Goal: Find specific page/section: Find specific page/section

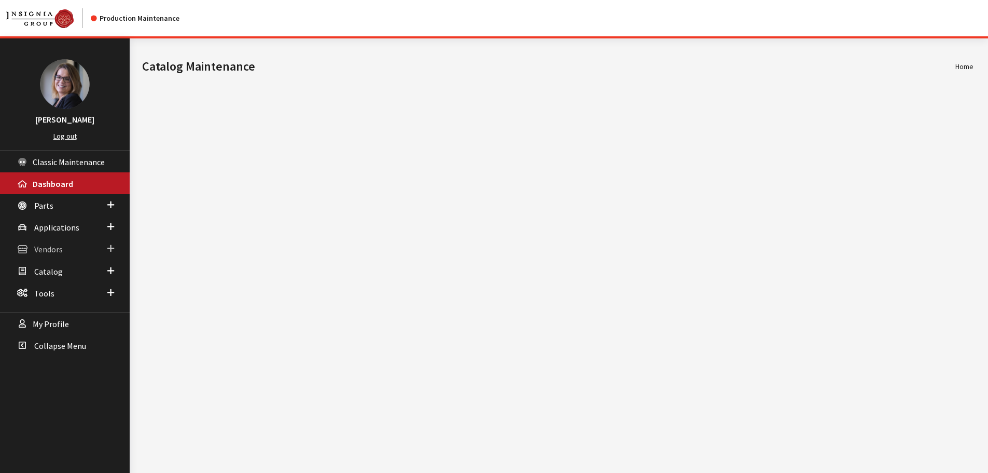
click at [115, 250] on link "Vendors" at bounding box center [65, 249] width 130 height 22
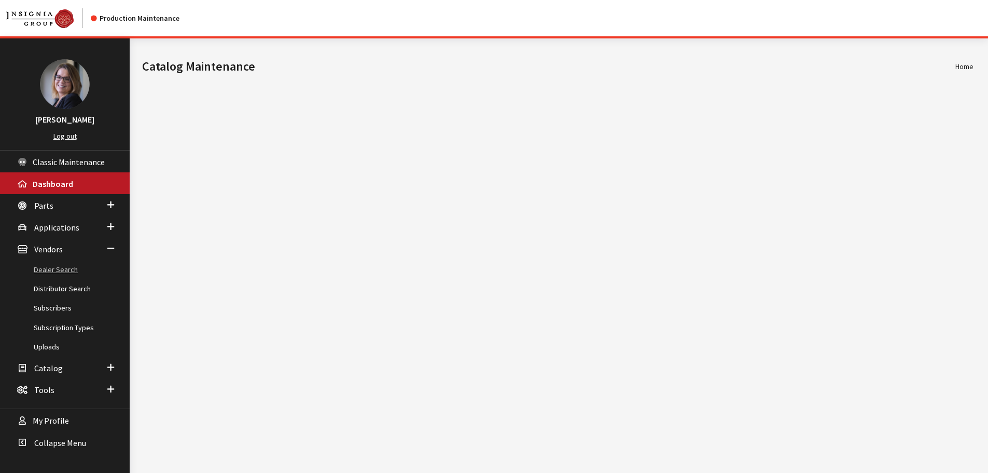
click at [66, 268] on link "Dealer Search" at bounding box center [65, 269] width 130 height 19
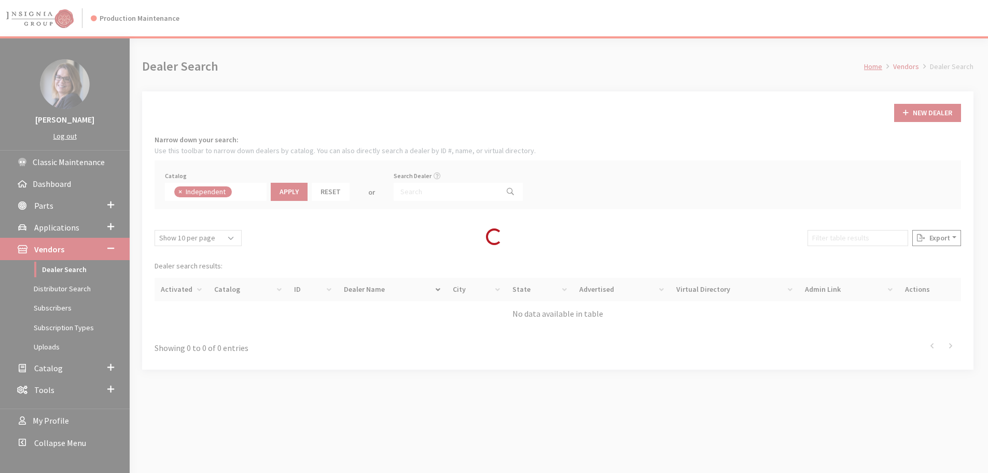
scroll to position [76, 0]
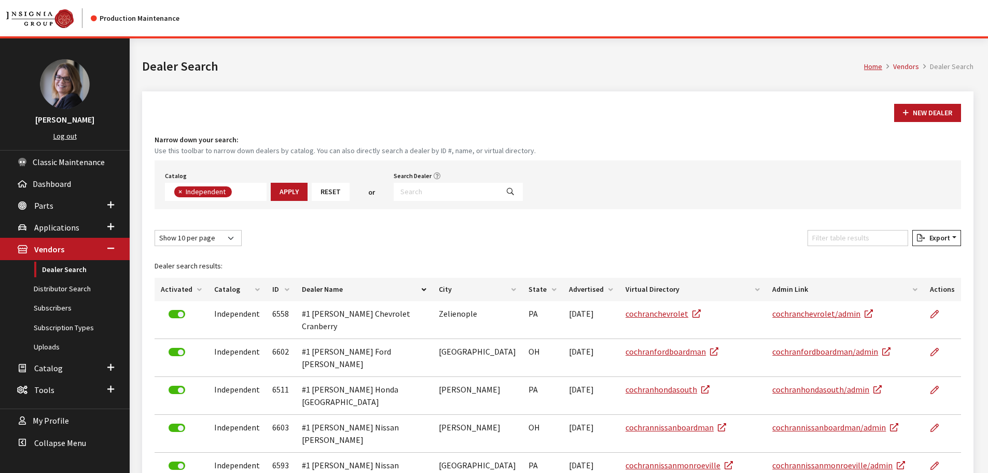
click at [178, 195] on span "×" at bounding box center [180, 191] width 4 height 9
select select
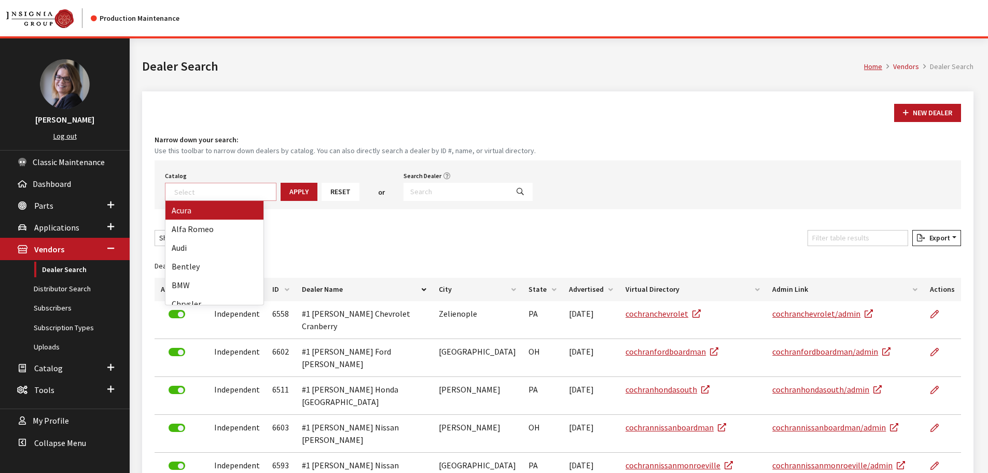
scroll to position [108, 0]
click at [436, 191] on input "Search Dealer" at bounding box center [456, 192] width 105 height 18
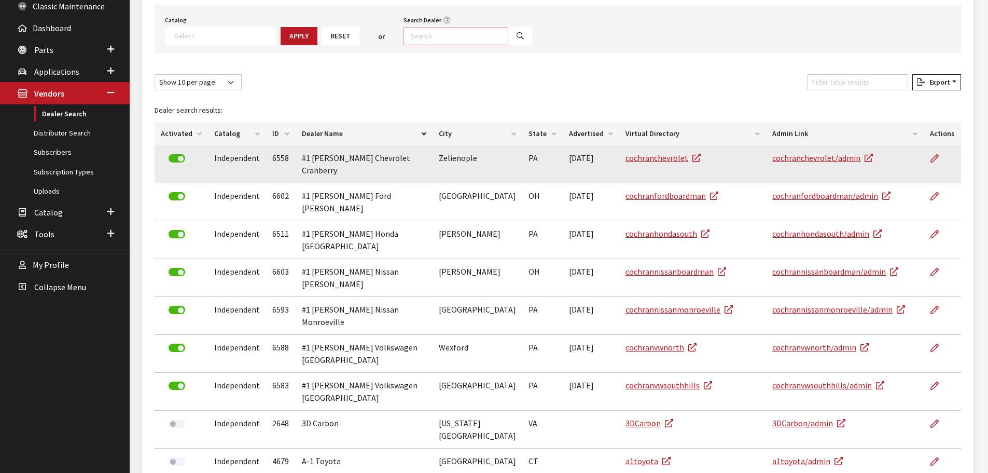
scroll to position [0, 0]
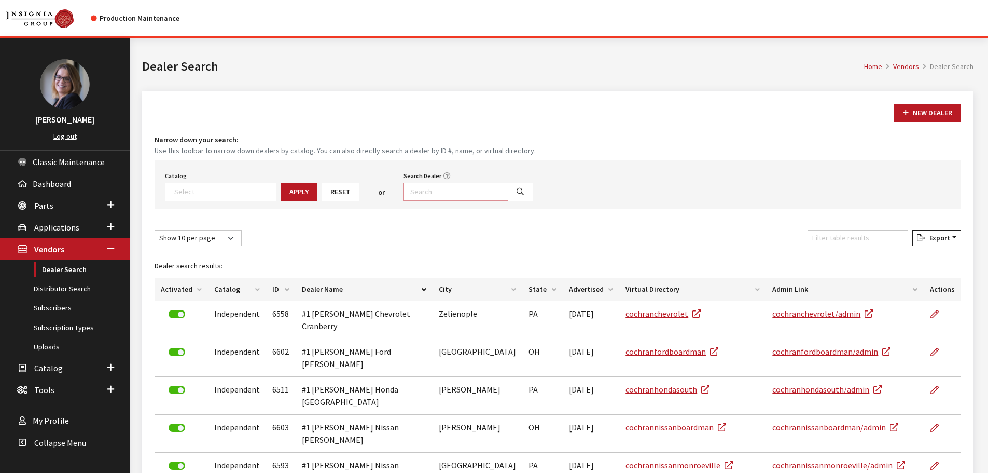
click at [434, 189] on input "Search Dealer" at bounding box center [456, 192] width 105 height 18
type input "alexand&"
select select
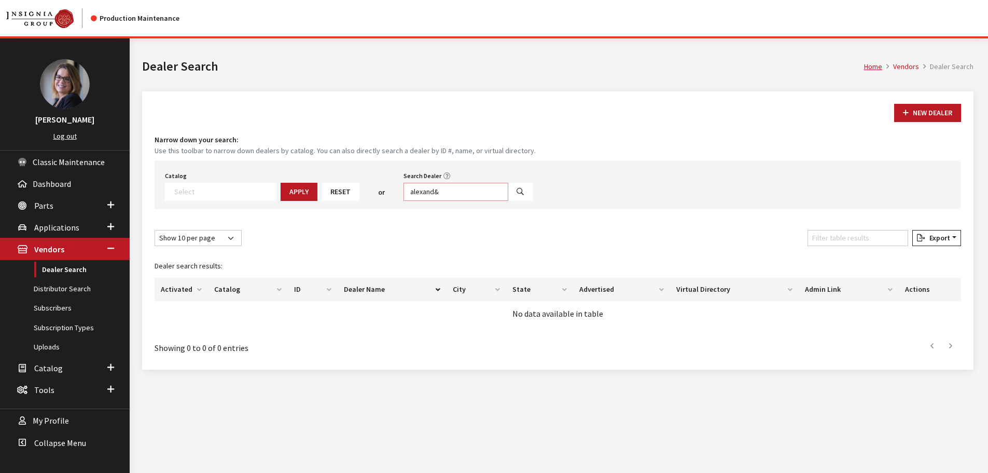
click at [434, 189] on input "alexand&" at bounding box center [456, 192] width 105 height 18
type input "alex*"
select select
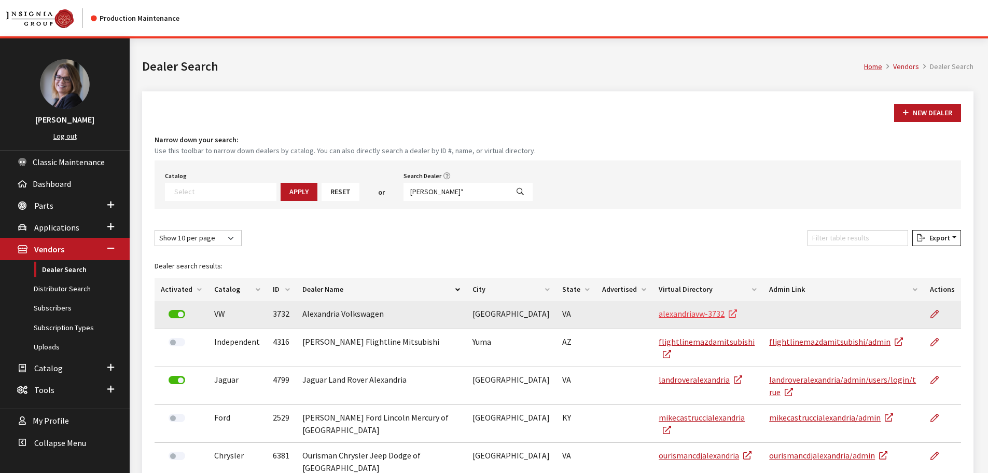
click at [680, 318] on link "alexandriavw-3732" at bounding box center [698, 313] width 78 height 10
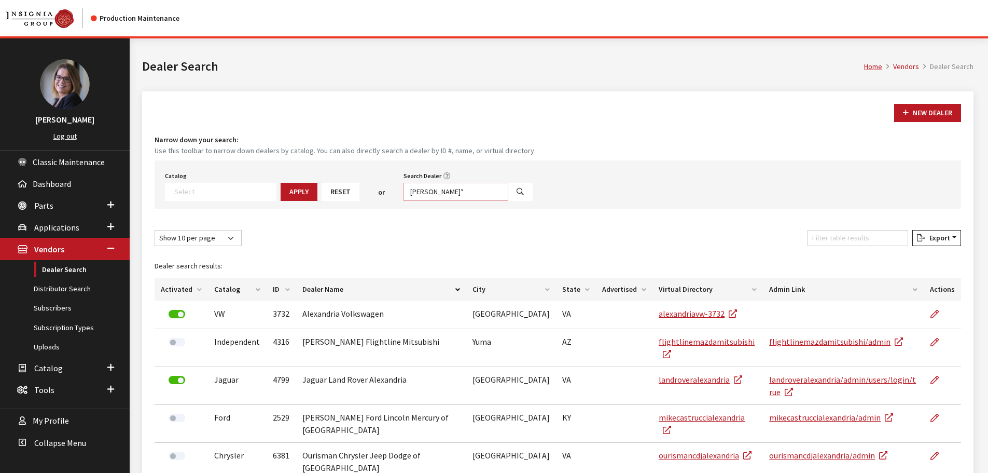
drag, startPoint x: 397, startPoint y: 183, endPoint x: 346, endPoint y: 176, distance: 51.7
click at [346, 176] on div "Catalog Acura Alfa Romeo Audi Bentley BMW Chrysler DoubleTake Ford GM Honda Hyu…" at bounding box center [558, 184] width 807 height 49
type input "poh*"
select select
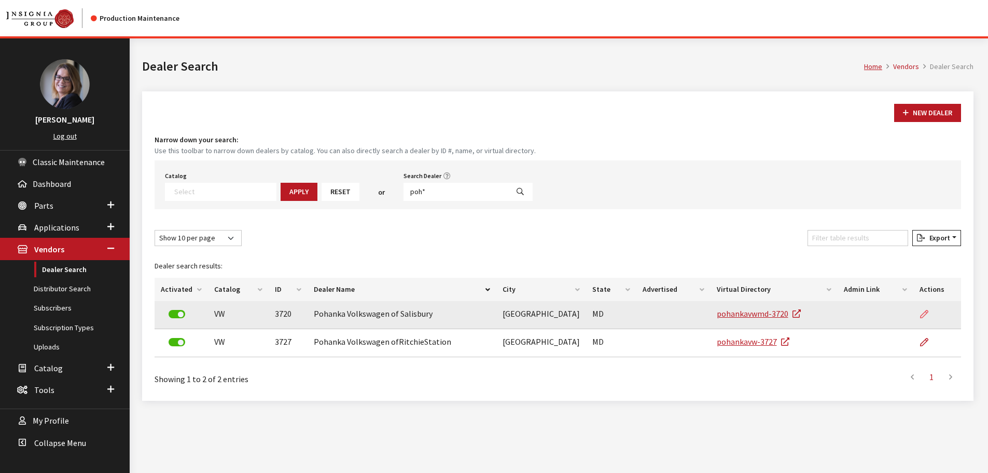
click at [922, 312] on icon at bounding box center [924, 314] width 8 height 8
